Goal: Information Seeking & Learning: Learn about a topic

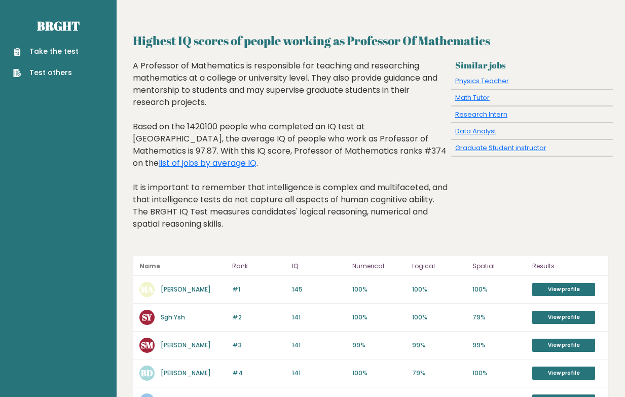
scroll to position [101, 0]
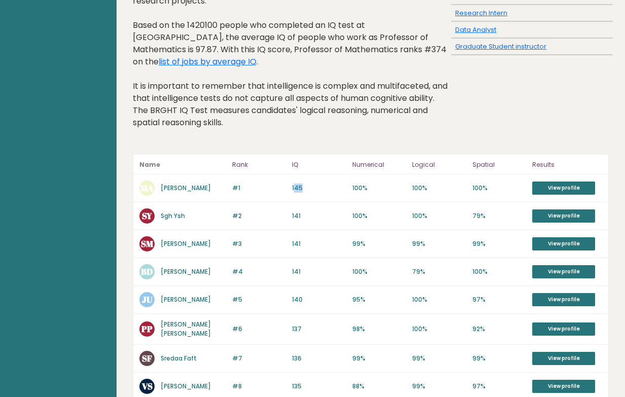
drag, startPoint x: 294, startPoint y: 175, endPoint x: 332, endPoint y: 176, distance: 37.5
click at [332, 183] on p "145" at bounding box center [319, 187] width 54 height 9
click at [339, 183] on p "145" at bounding box center [319, 187] width 54 height 9
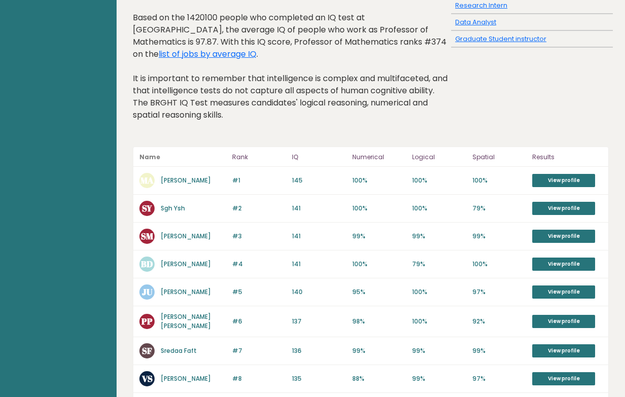
scroll to position [90, 0]
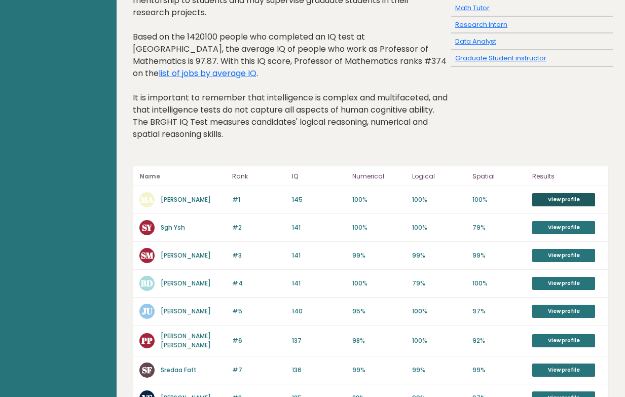
click at [551, 193] on link "View profile" at bounding box center [563, 199] width 63 height 13
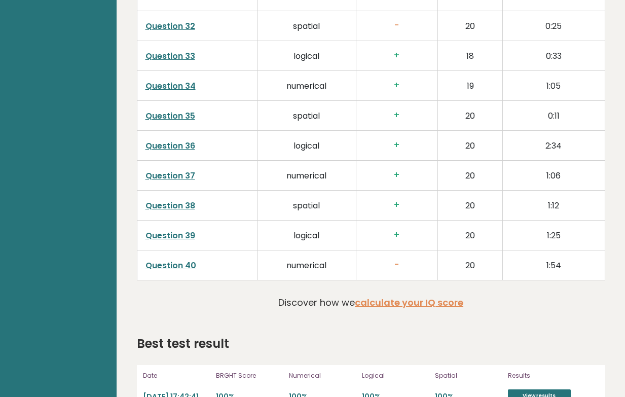
scroll to position [2511, 0]
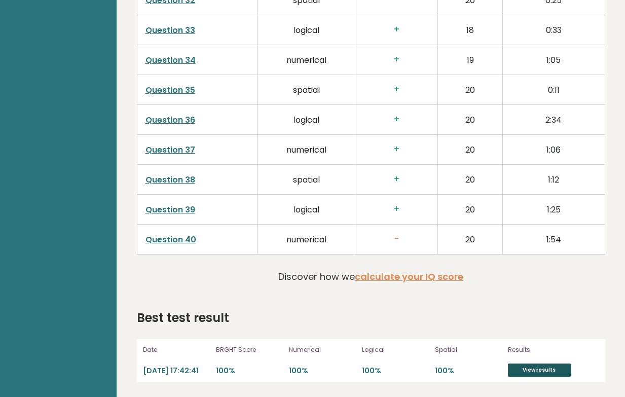
click at [514, 367] on link "View results" at bounding box center [539, 369] width 63 height 13
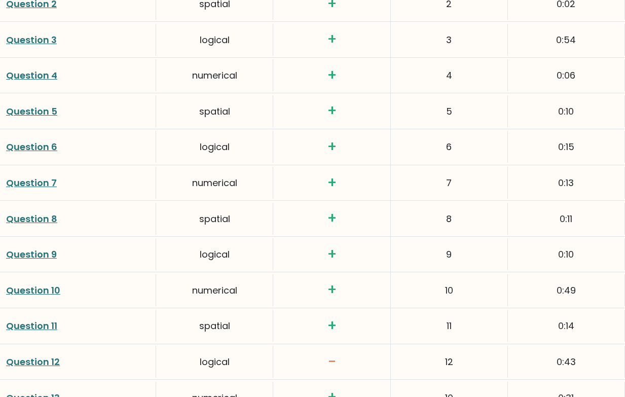
scroll to position [1368, 0]
